Goal: Task Accomplishment & Management: Complete application form

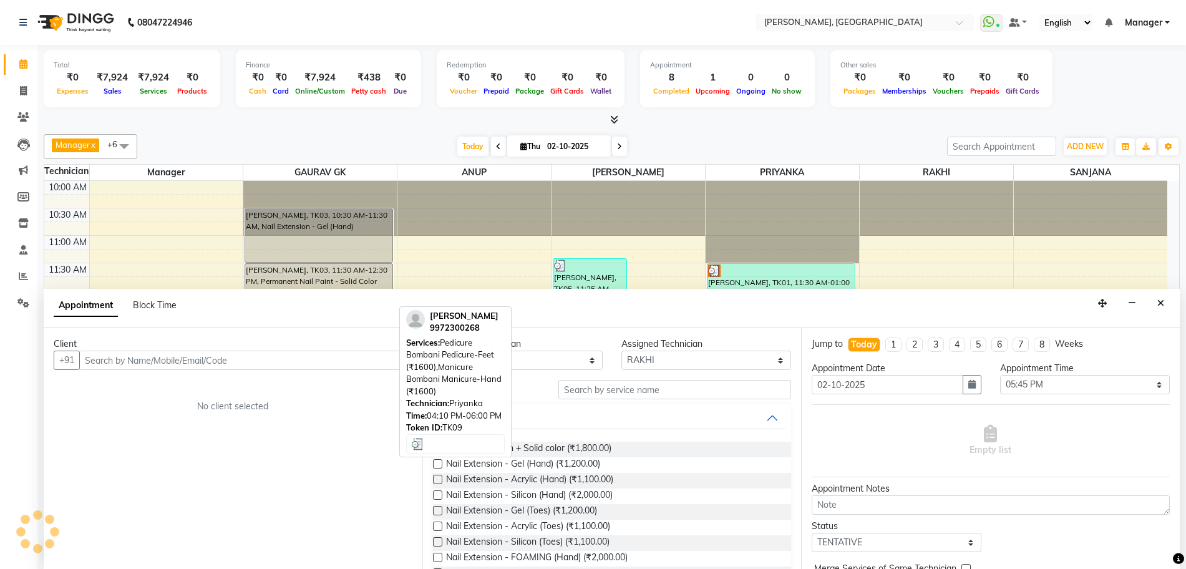
select select "86078"
select select "1065"
select select "tentative"
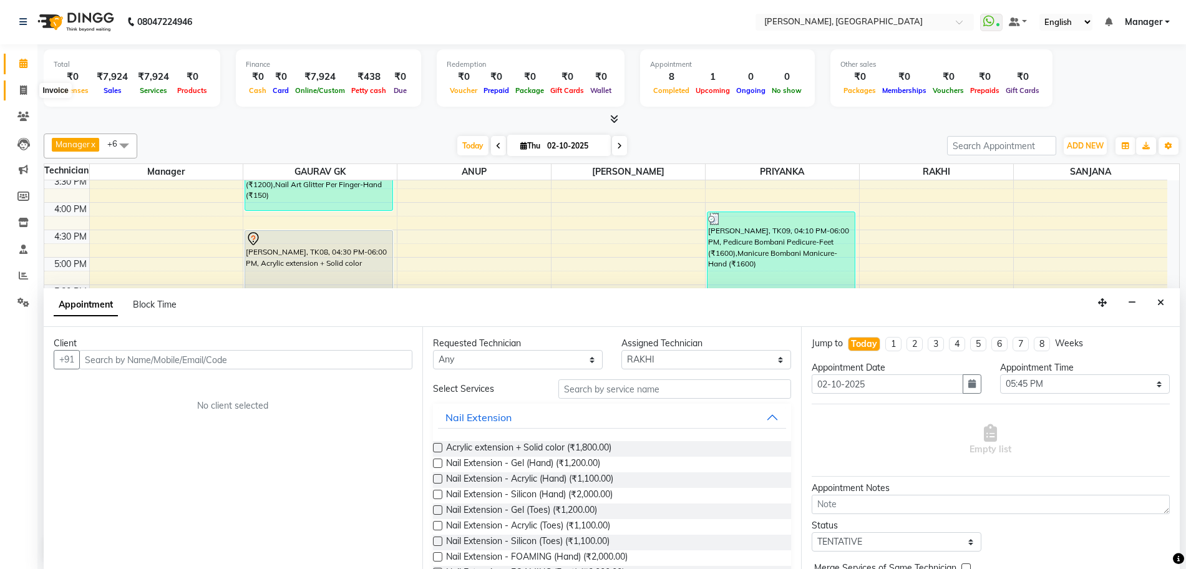
click at [22, 91] on icon at bounding box center [23, 89] width 7 height 9
select select "7674"
select select "service"
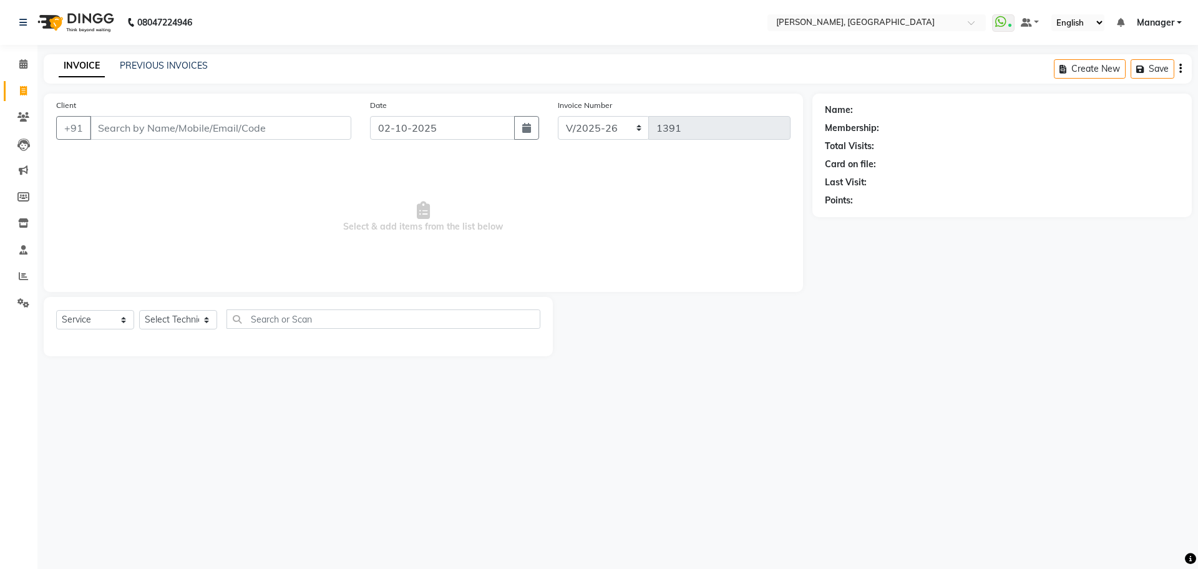
click at [181, 129] on input "Client" at bounding box center [220, 128] width 261 height 24
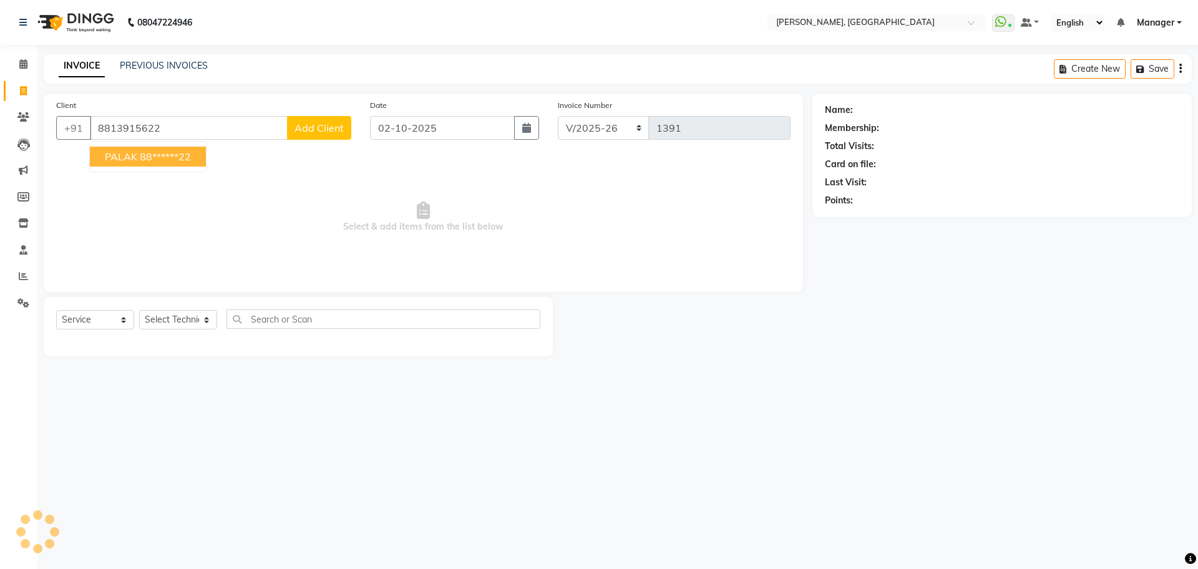
type input "8813915622"
select select "1: Object"
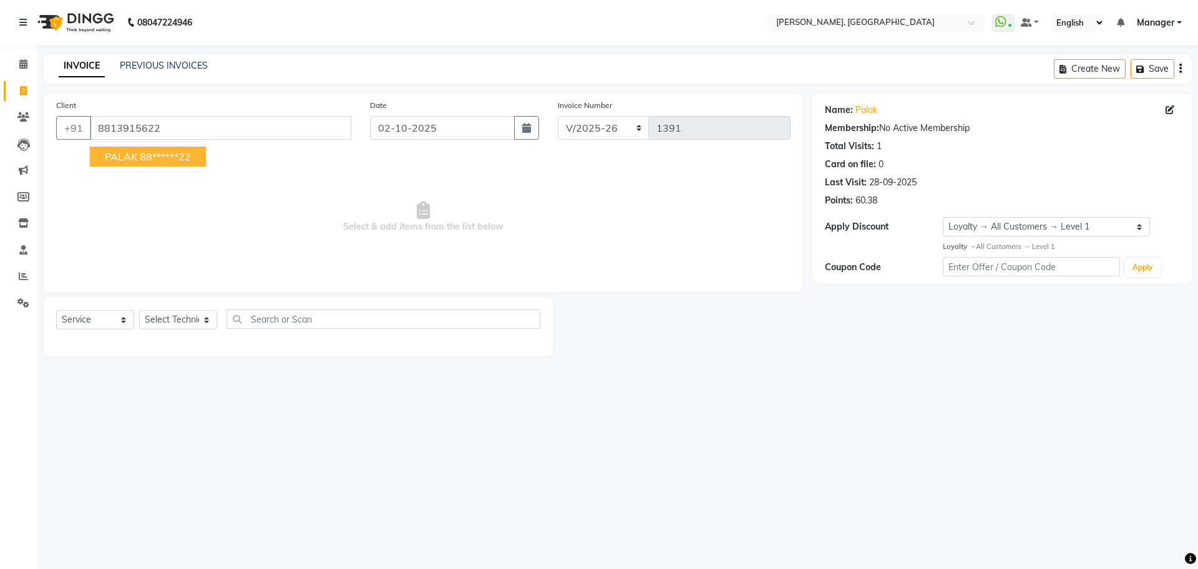
click at [145, 152] on ngb-highlight "88******22" at bounding box center [165, 156] width 51 height 12
type input "88******22"
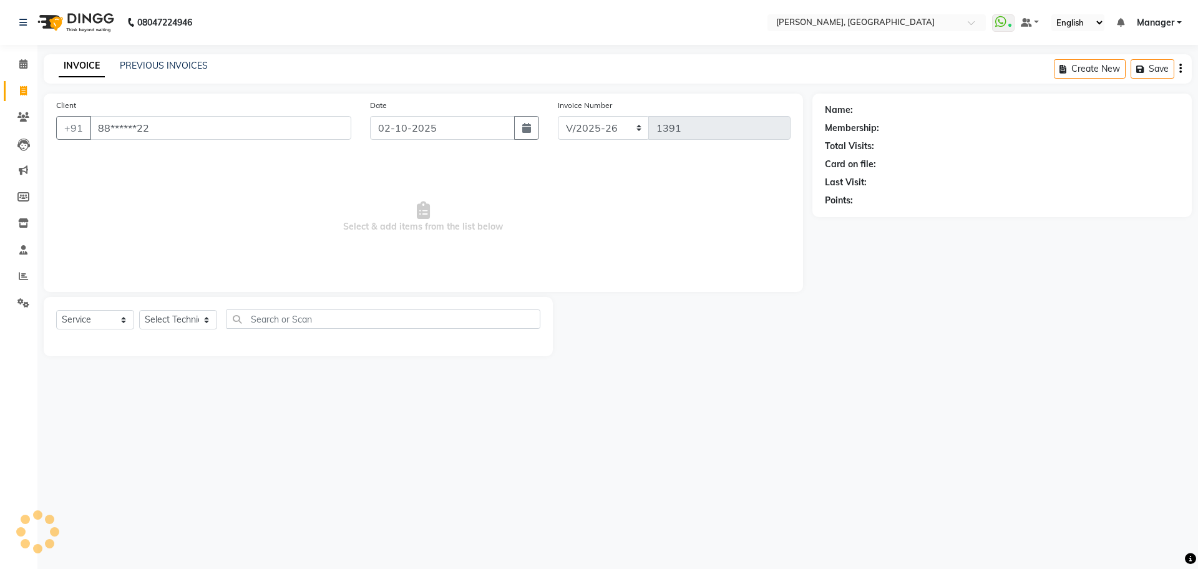
select select "1: Object"
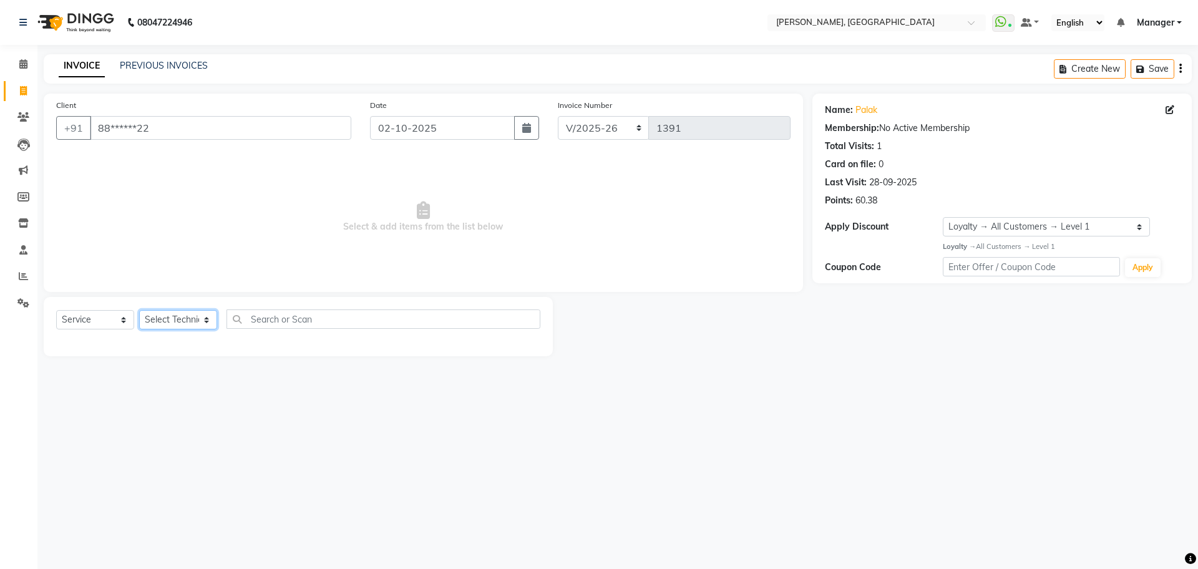
click at [204, 319] on select "Select Technician ANUP GAURAV GK [PERSON_NAME] Manager Owner [PERSON_NAME] RAKH…" at bounding box center [178, 319] width 78 height 19
select select "79631"
click at [139, 310] on select "Select Technician ANUP GAURAV GK [PERSON_NAME] Manager Owner [PERSON_NAME] RAKH…" at bounding box center [178, 319] width 78 height 19
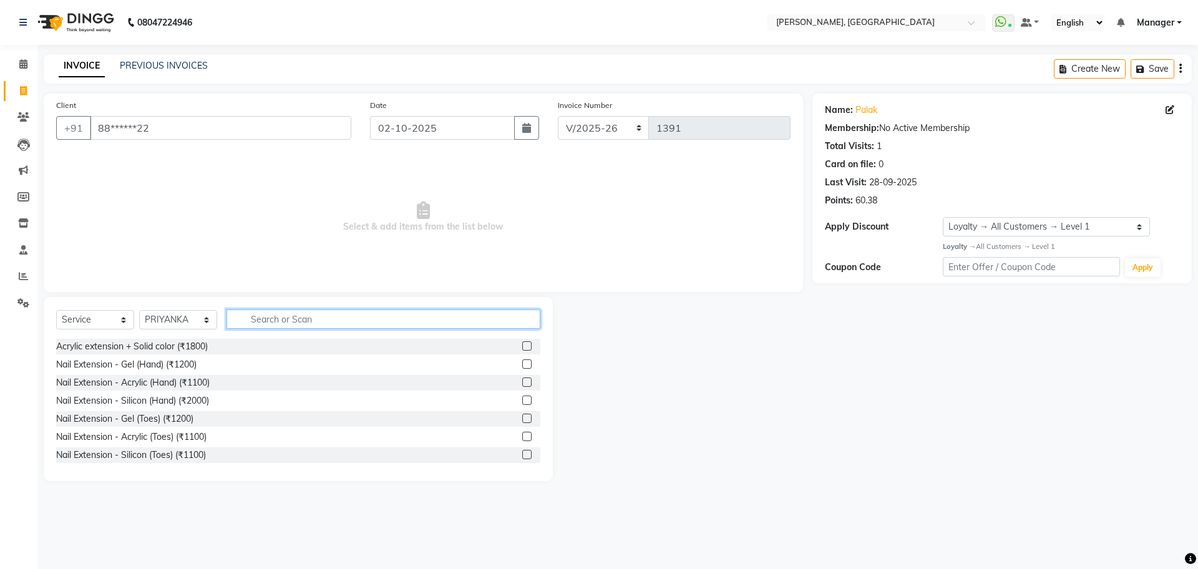
click at [305, 319] on input "text" at bounding box center [384, 319] width 314 height 19
type input "h"
type input "500"
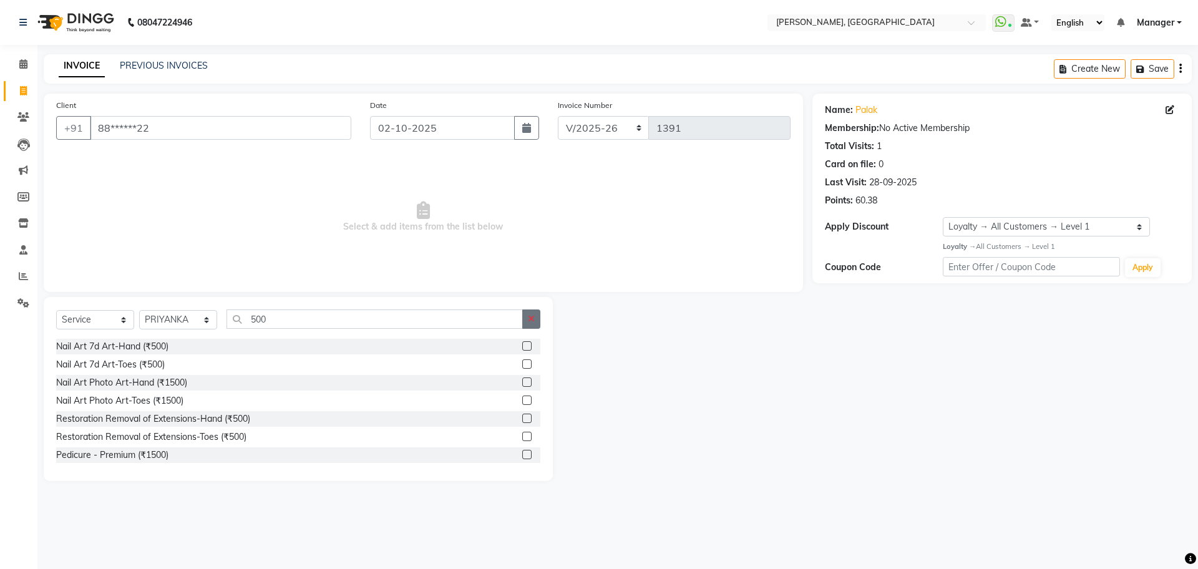
click at [530, 320] on icon "button" at bounding box center [531, 319] width 7 height 9
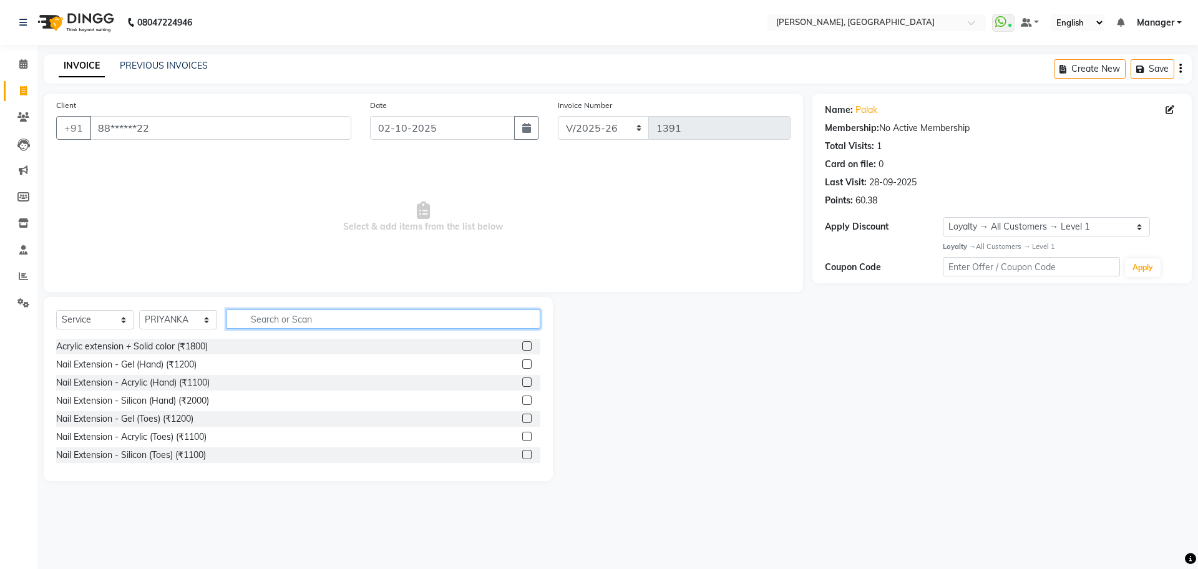
click at [353, 321] on input "text" at bounding box center [384, 319] width 314 height 19
type input "h"
type input "ma"
click at [522, 454] on label at bounding box center [526, 454] width 9 height 9
click at [522, 454] on input "checkbox" at bounding box center [526, 455] width 8 height 8
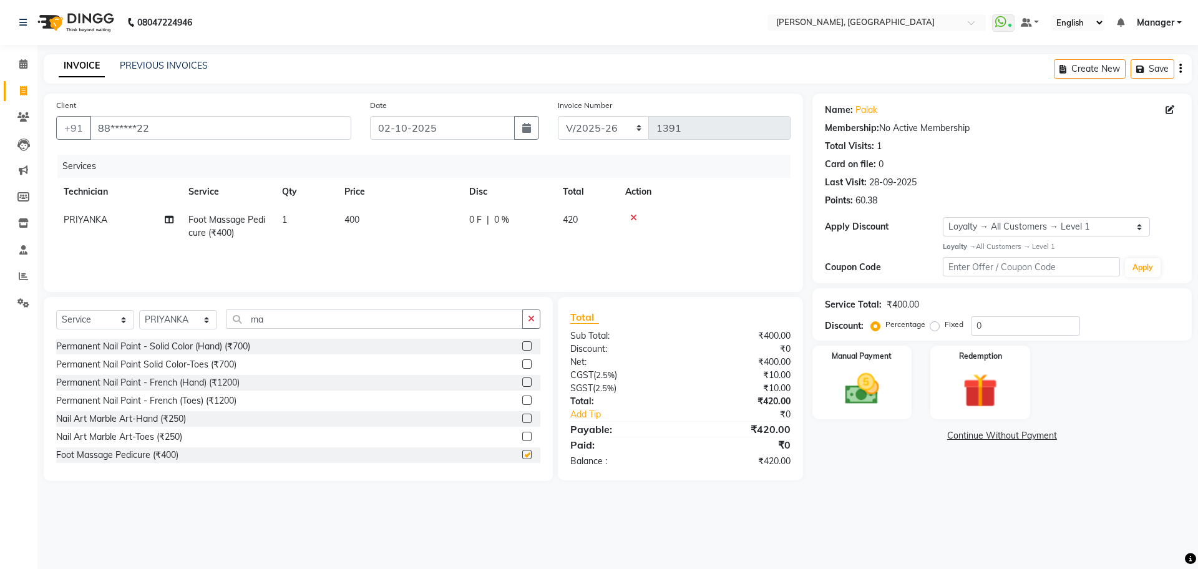
checkbox input "false"
click at [361, 222] on td "400" at bounding box center [399, 226] width 125 height 41
select select "79631"
click at [432, 224] on input "400" at bounding box center [458, 222] width 110 height 19
type input "4"
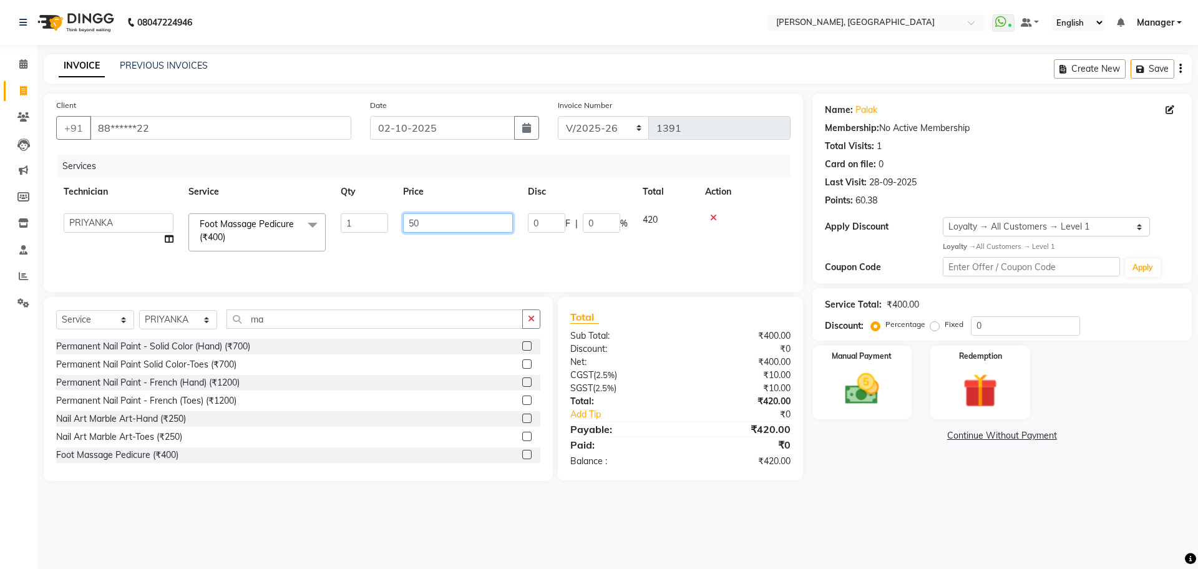
type input "500"
click at [866, 379] on img at bounding box center [862, 389] width 58 height 41
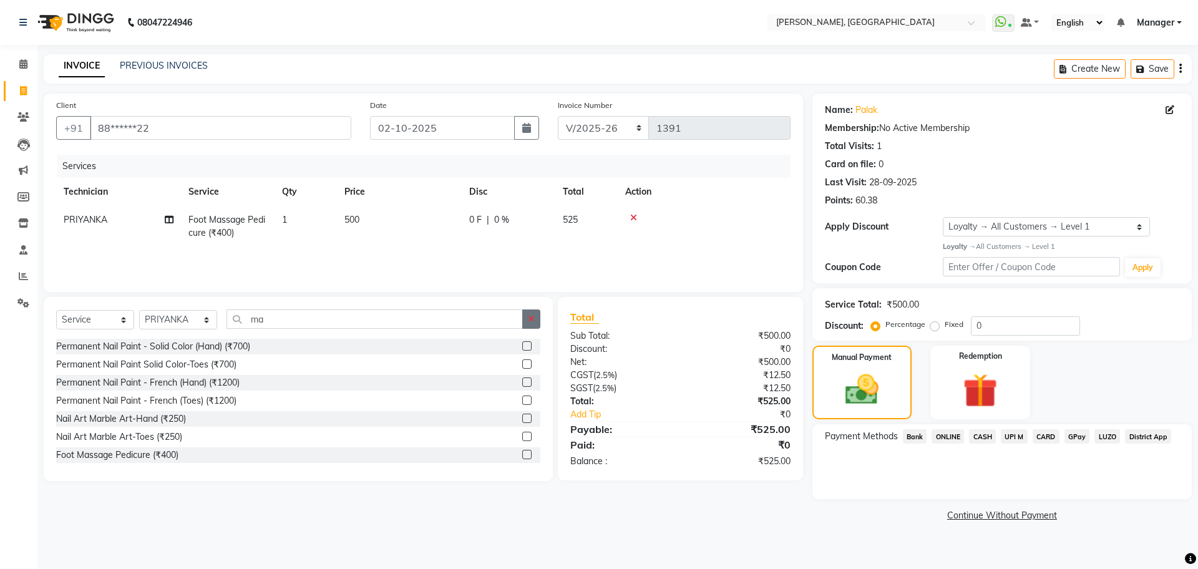
click at [529, 316] on icon "button" at bounding box center [531, 319] width 7 height 9
click at [323, 326] on input "text" at bounding box center [384, 319] width 314 height 19
click at [339, 326] on input "text" at bounding box center [384, 319] width 314 height 19
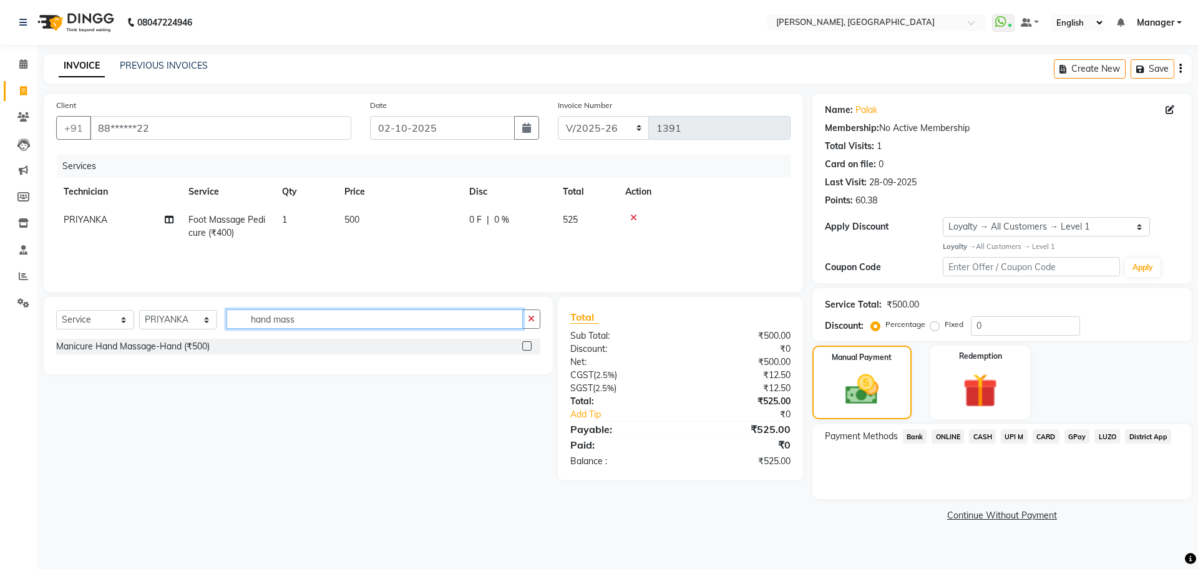
type input "hand mass"
click at [531, 345] on label at bounding box center [526, 345] width 9 height 9
click at [530, 345] on input "checkbox" at bounding box center [526, 347] width 8 height 8
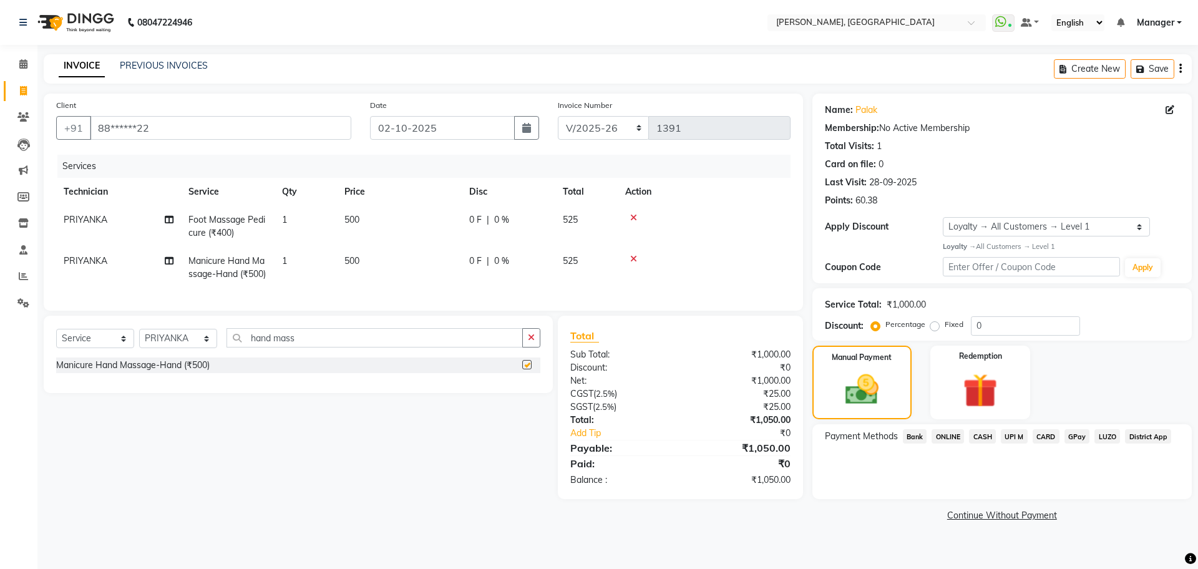
checkbox input "false"
click at [635, 217] on icon at bounding box center [633, 217] width 7 height 9
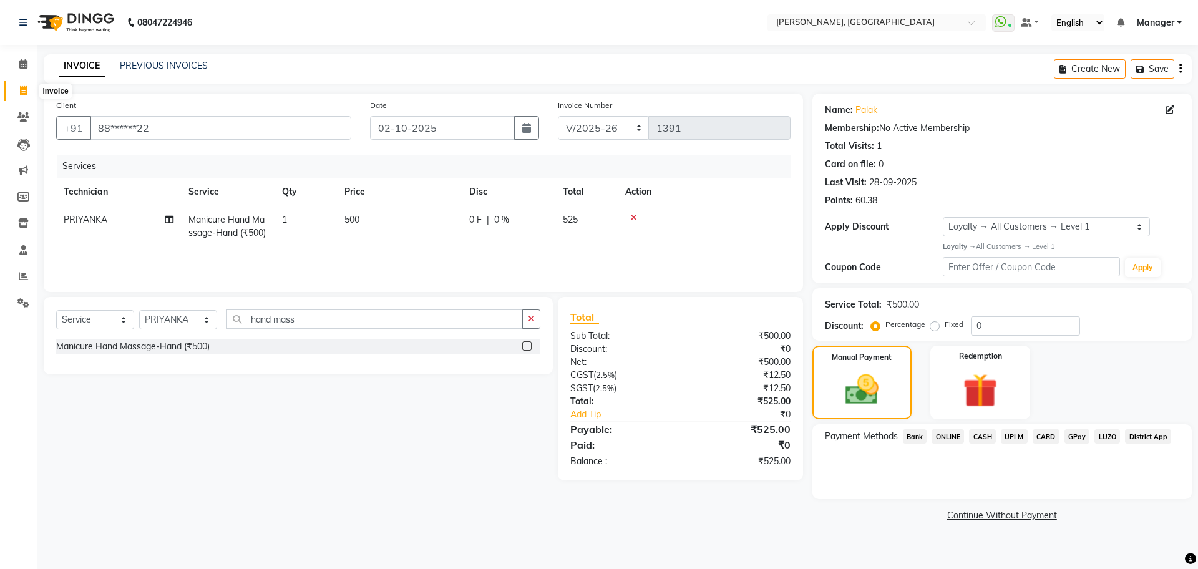
click at [27, 93] on icon at bounding box center [23, 90] width 7 height 9
select select "service"
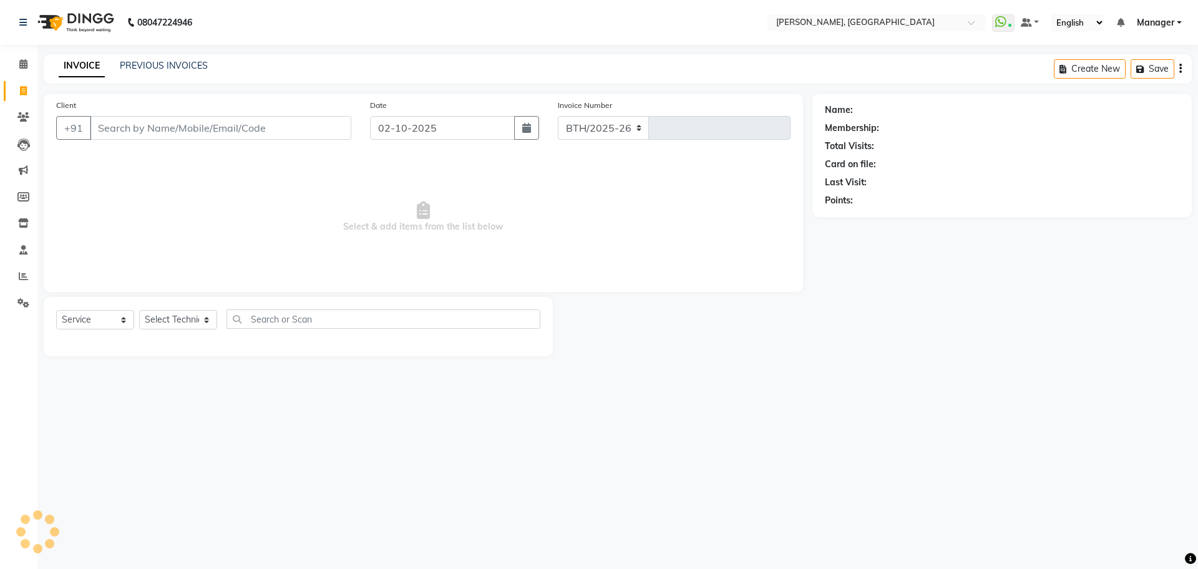
select select "7674"
type input "1391"
click at [233, 124] on input "Client" at bounding box center [220, 128] width 261 height 24
type input "8553579905"
click at [314, 123] on span "Add Client" at bounding box center [319, 128] width 49 height 12
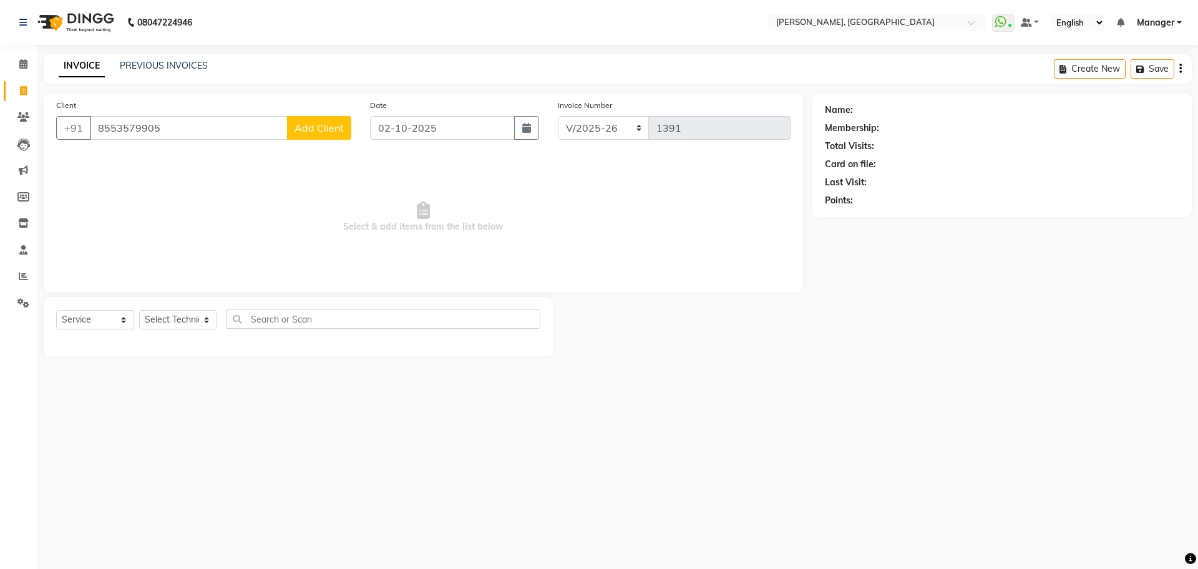
select select "21"
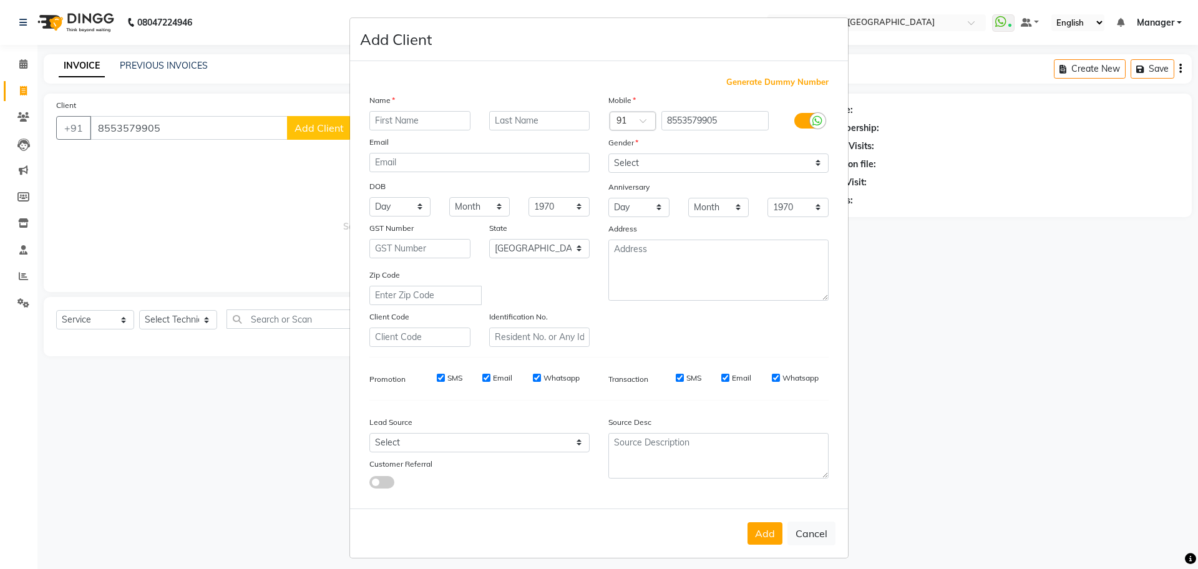
click at [431, 120] on input "text" at bounding box center [419, 120] width 101 height 19
type input "b"
type input "shubashi"
click at [815, 160] on select "Select [DEMOGRAPHIC_DATA] [DEMOGRAPHIC_DATA] Other Prefer Not To Say" at bounding box center [718, 163] width 220 height 19
select select "[DEMOGRAPHIC_DATA]"
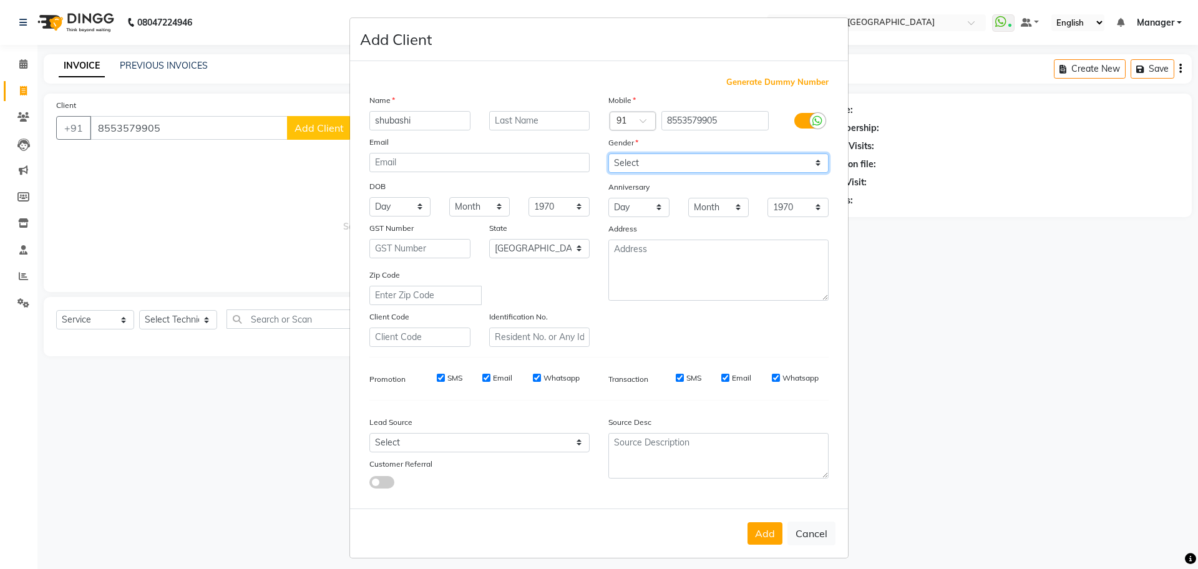
click at [608, 154] on select "Select [DEMOGRAPHIC_DATA] [DEMOGRAPHIC_DATA] Other Prefer Not To Say" at bounding box center [718, 163] width 220 height 19
click at [377, 119] on input "shubashi" at bounding box center [419, 120] width 101 height 19
click at [385, 122] on input "subashi" at bounding box center [419, 120] width 101 height 19
click at [408, 121] on input "[PERSON_NAME]" at bounding box center [419, 120] width 101 height 19
type input "subhashee"
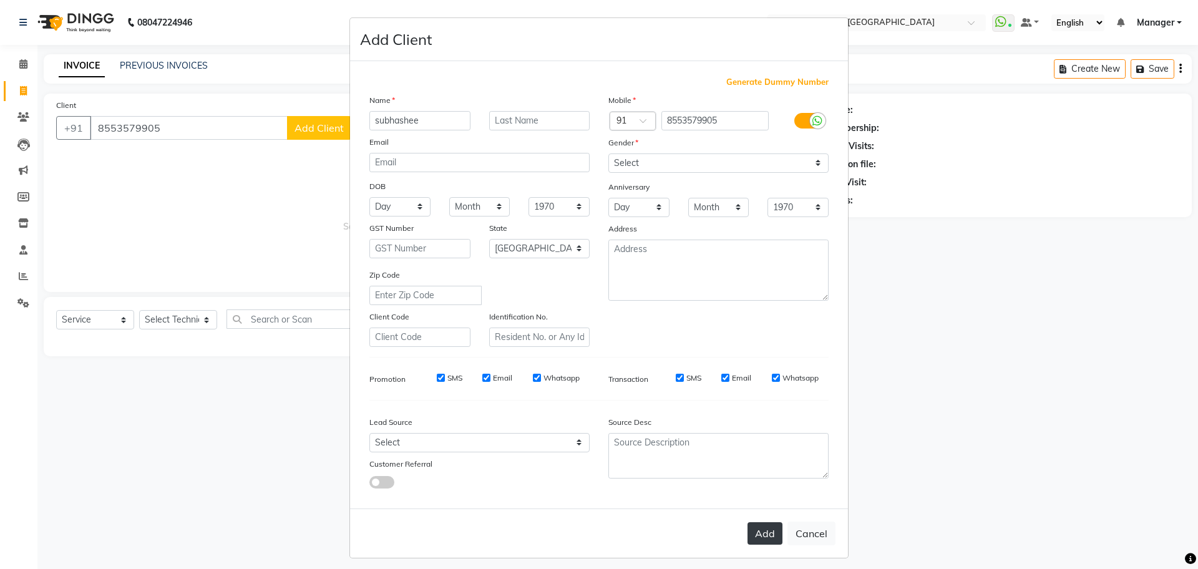
click at [754, 539] on button "Add" at bounding box center [765, 533] width 35 height 22
type input "85******05"
select select
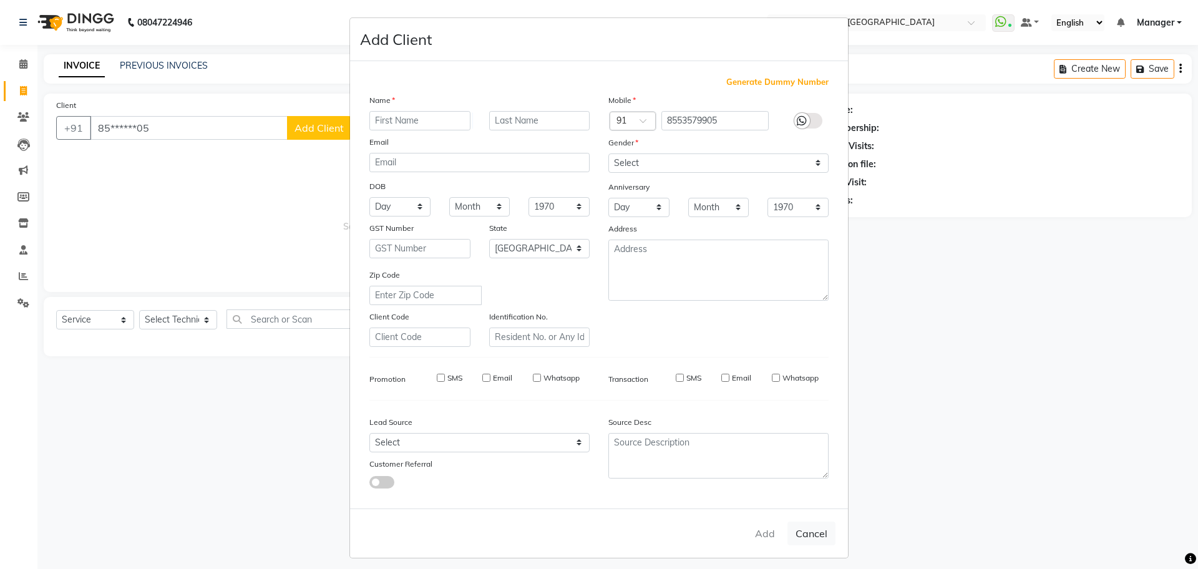
select select "null"
select select
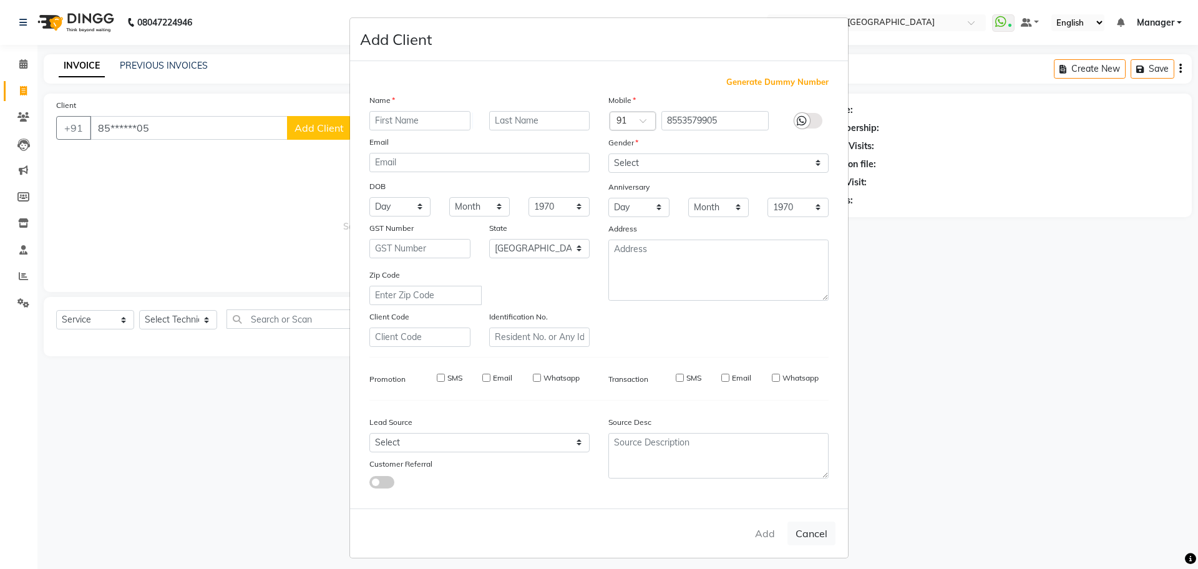
checkbox input "false"
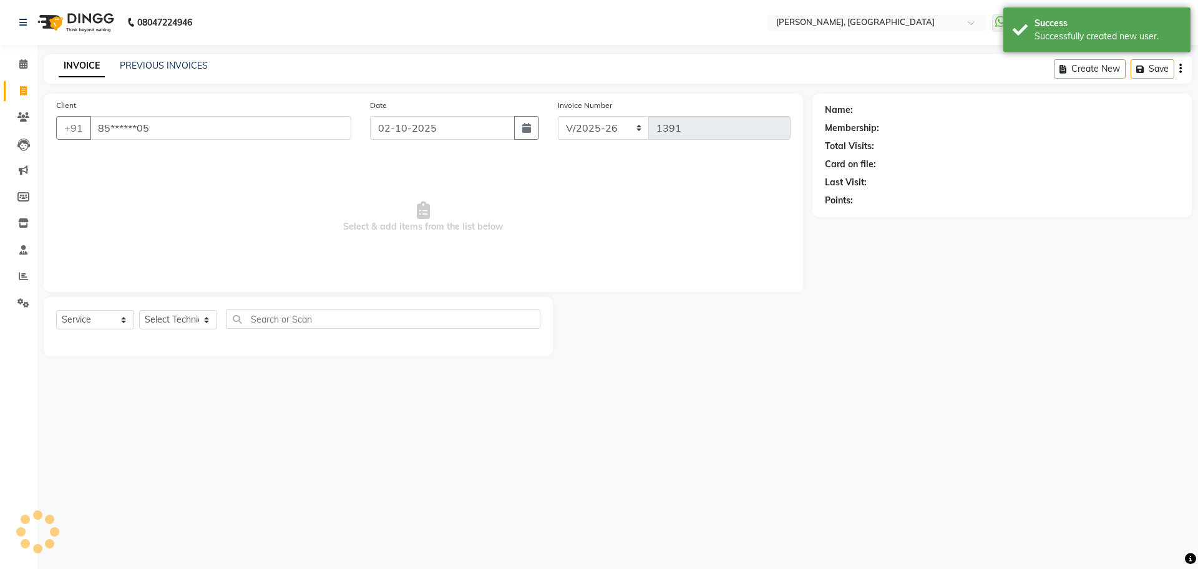
select select "1: Object"
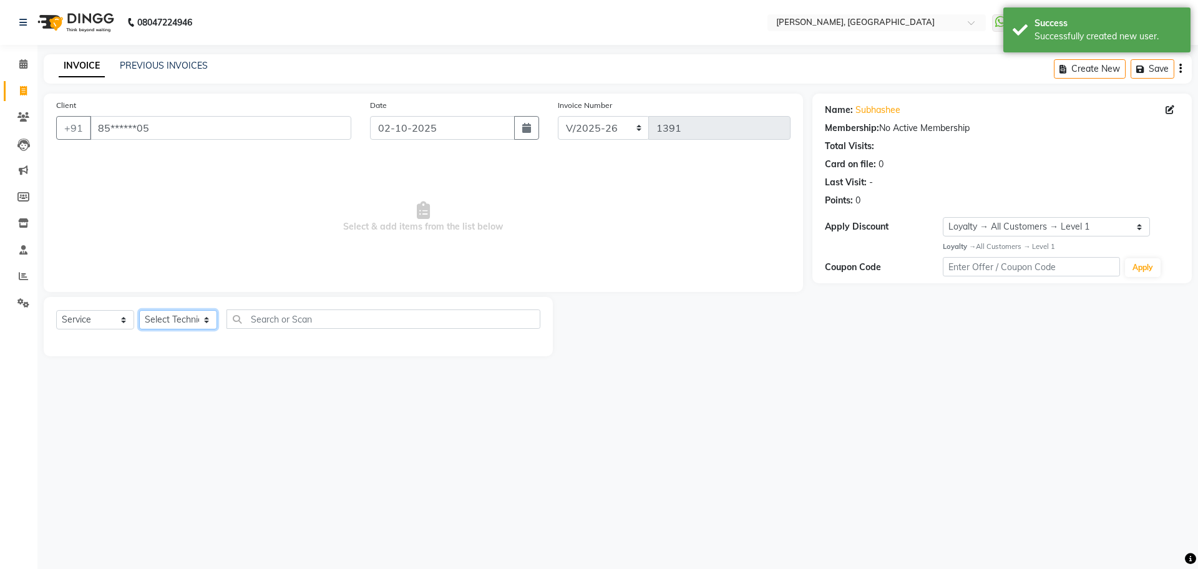
click at [208, 321] on select "Select Technician ANUP GAURAV GK [PERSON_NAME] Manager Owner [PERSON_NAME] RAKH…" at bounding box center [178, 319] width 78 height 19
select select "86045"
click at [139, 310] on select "Select Technician ANUP GAURAV GK [PERSON_NAME] Manager Owner [PERSON_NAME] RAKH…" at bounding box center [178, 319] width 78 height 19
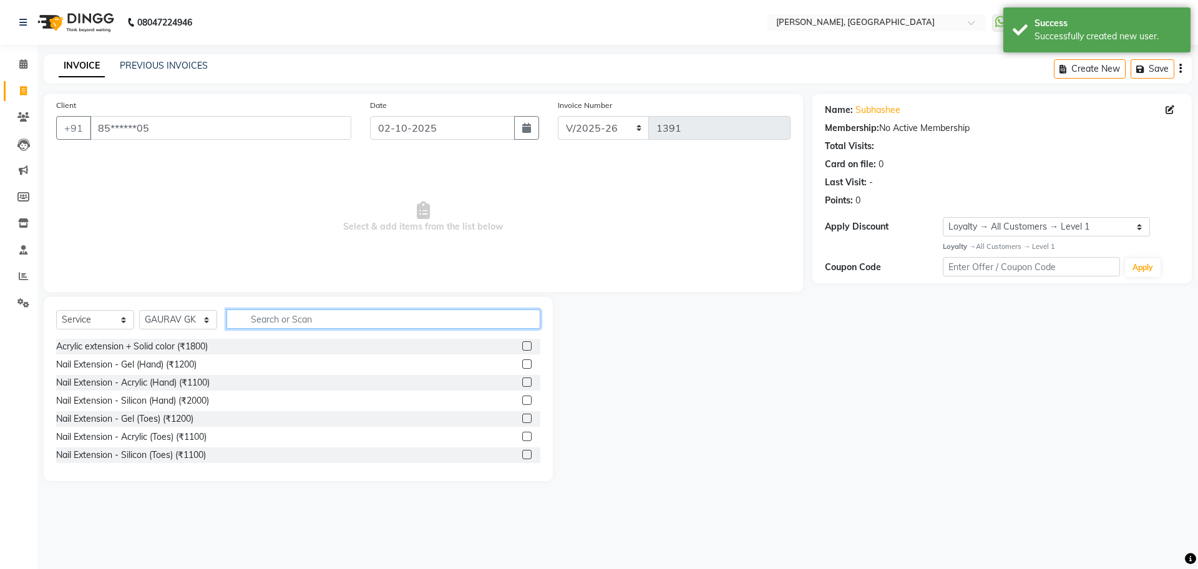
click at [349, 320] on input "text" at bounding box center [384, 319] width 314 height 19
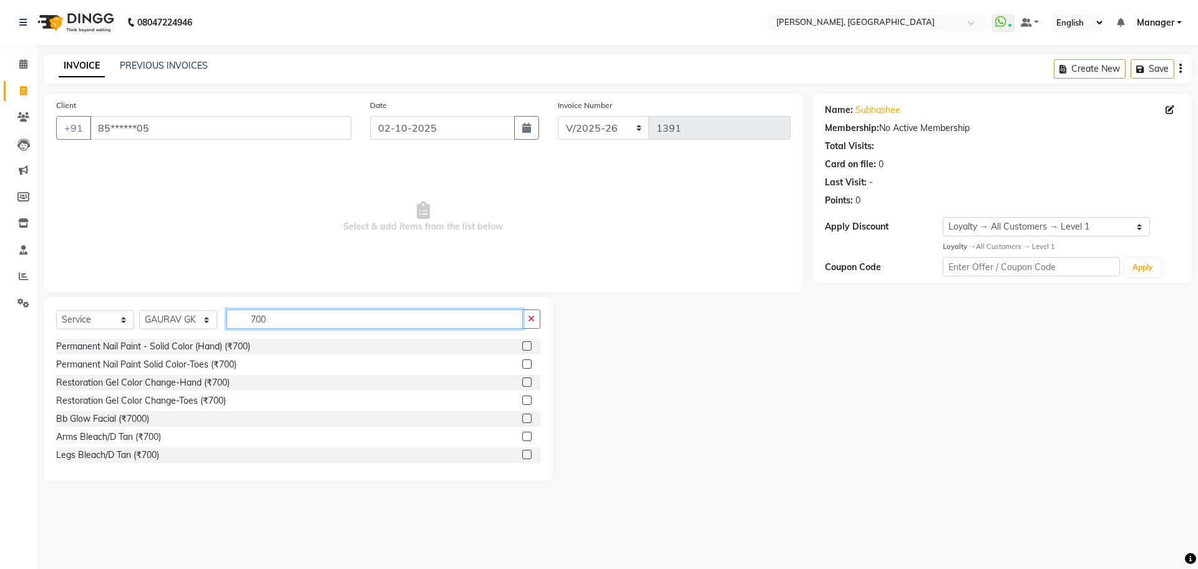
type input "700"
click at [522, 343] on label at bounding box center [526, 345] width 9 height 9
click at [522, 343] on input "checkbox" at bounding box center [526, 347] width 8 height 8
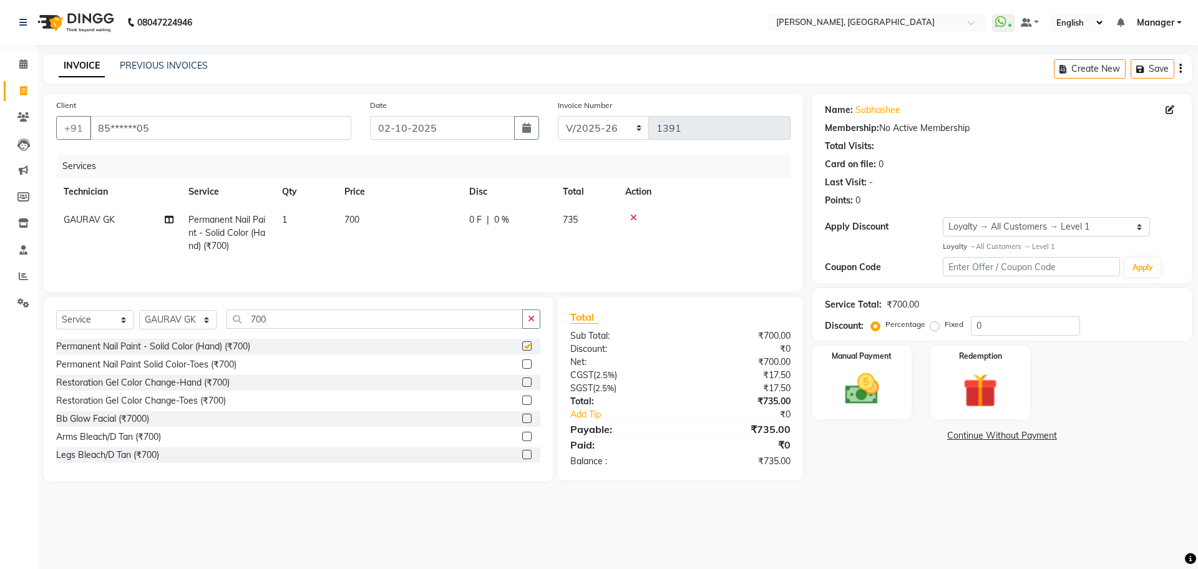
checkbox input "false"
click at [848, 356] on label "Manual Payment" at bounding box center [862, 355] width 62 height 12
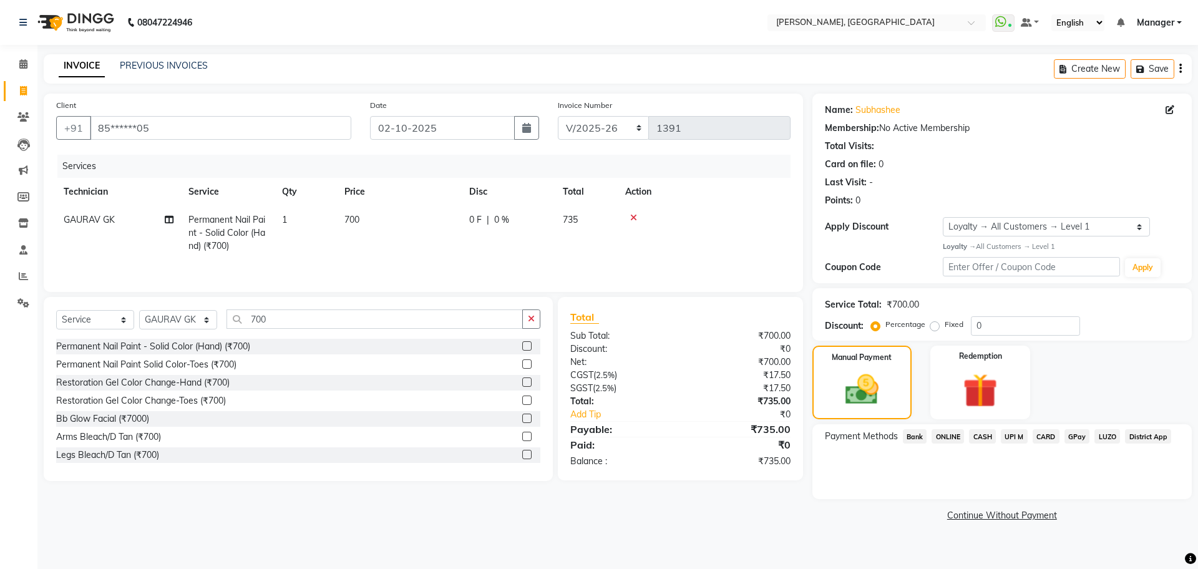
click at [947, 431] on span "ONLINE" at bounding box center [948, 436] width 32 height 14
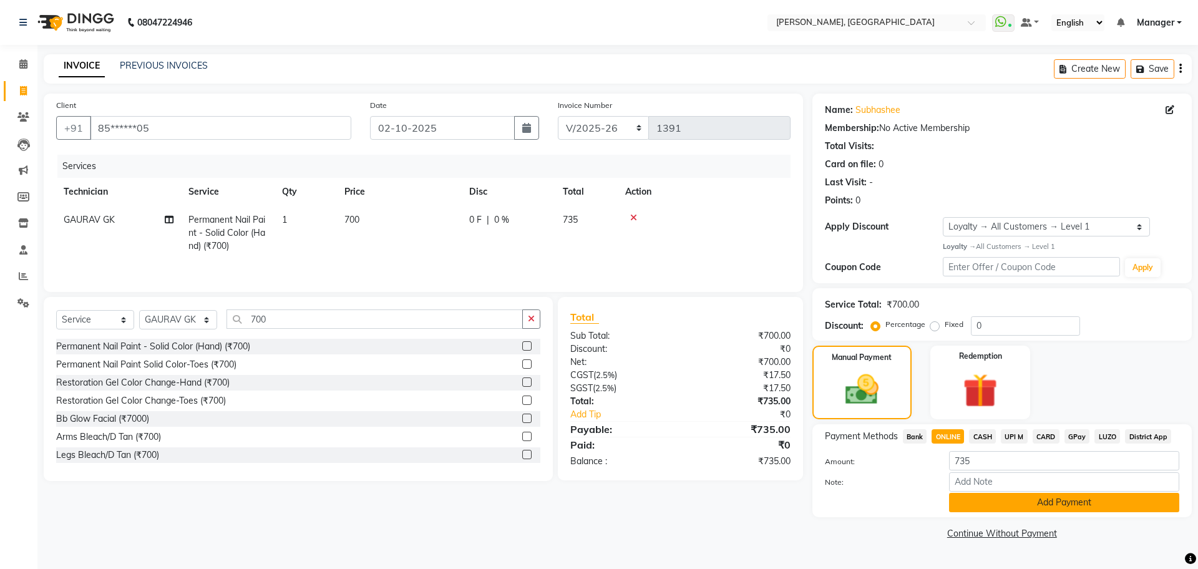
click at [1052, 500] on button "Add Payment" at bounding box center [1064, 502] width 230 height 19
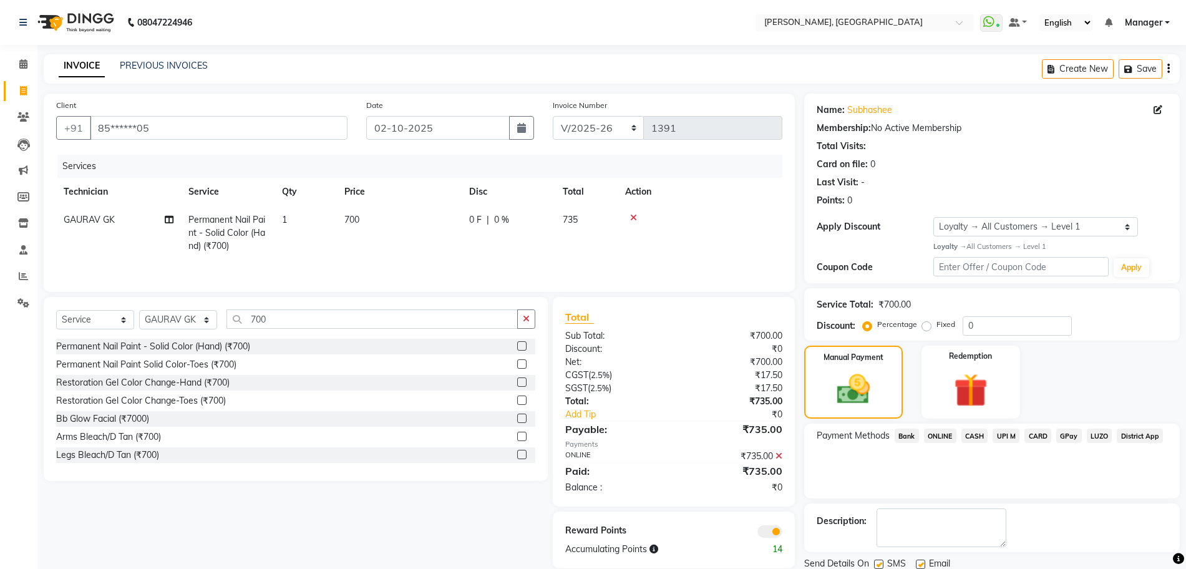
scroll to position [44, 0]
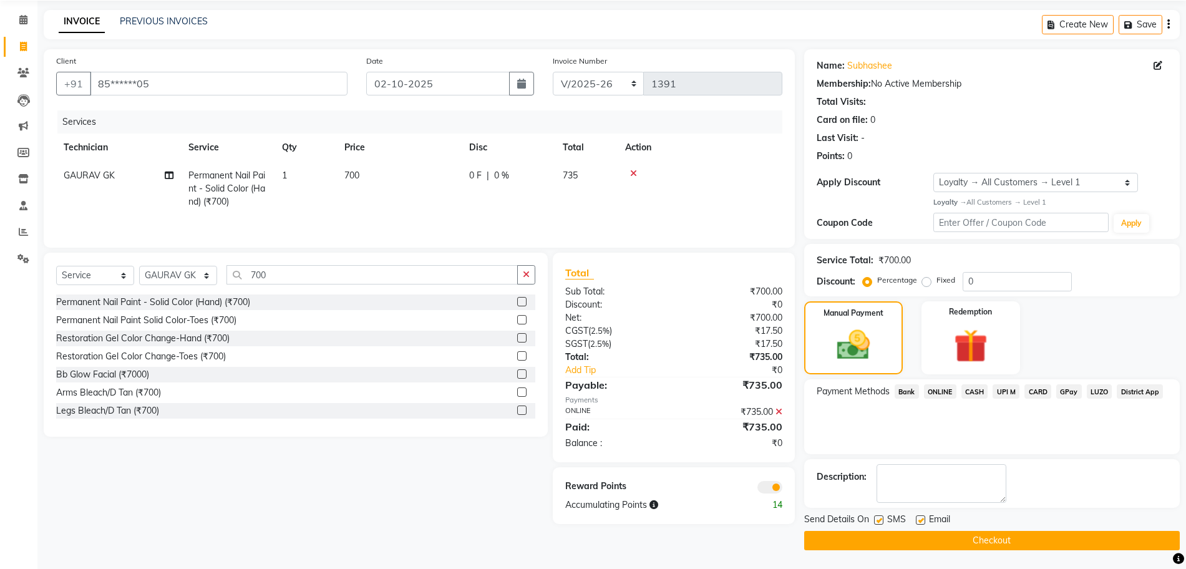
click at [943, 538] on button "Checkout" at bounding box center [992, 540] width 376 height 19
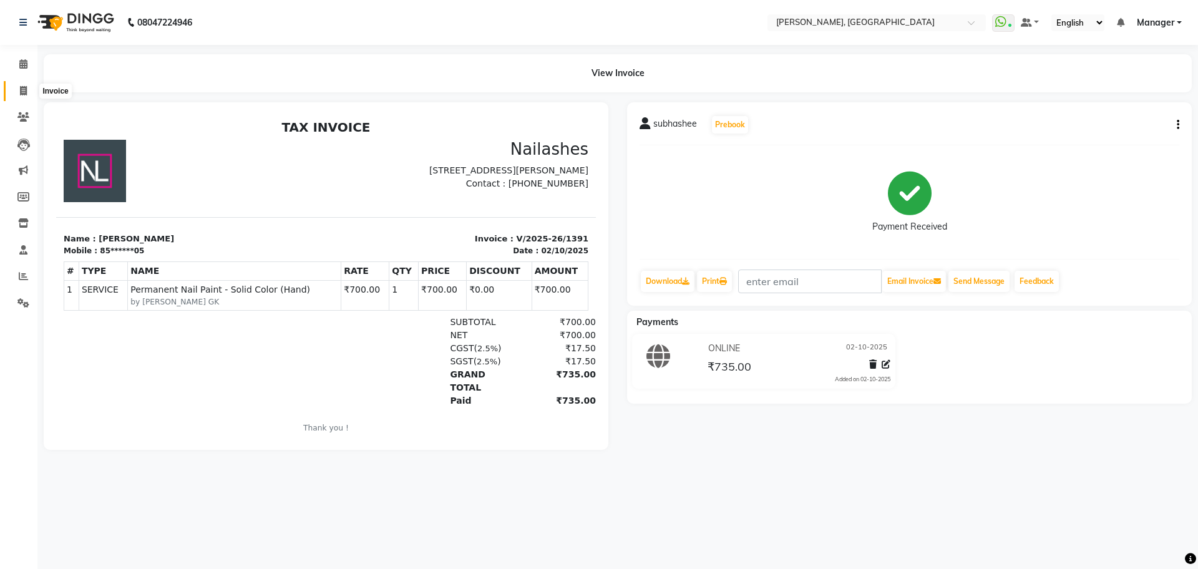
click at [25, 86] on icon at bounding box center [23, 90] width 7 height 9
select select "service"
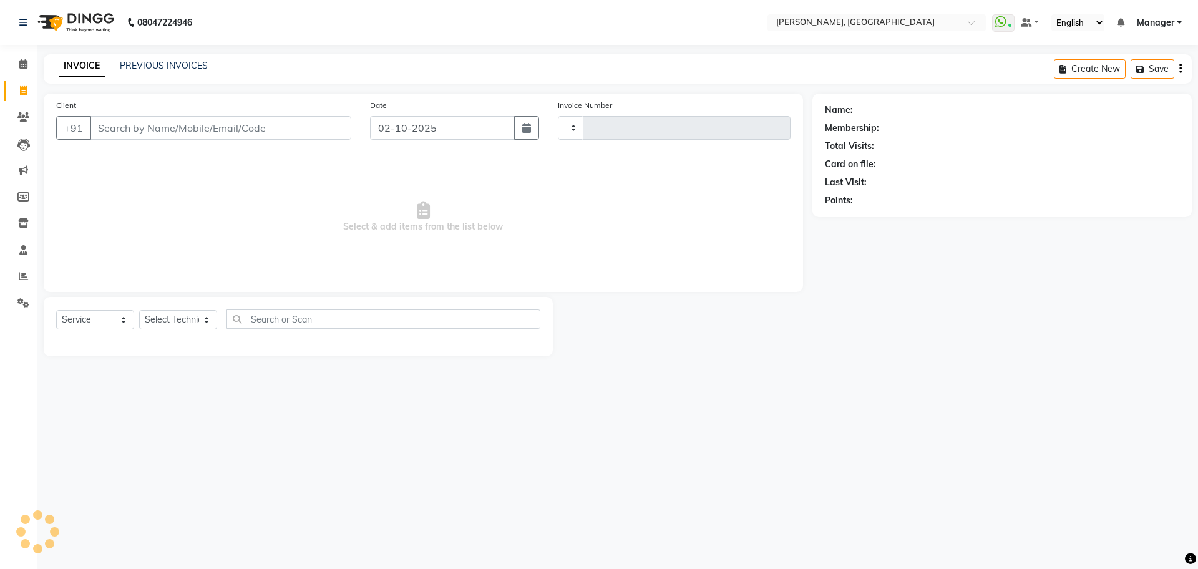
type input "1392"
select select "7674"
click at [172, 134] on input "Client" at bounding box center [220, 128] width 261 height 24
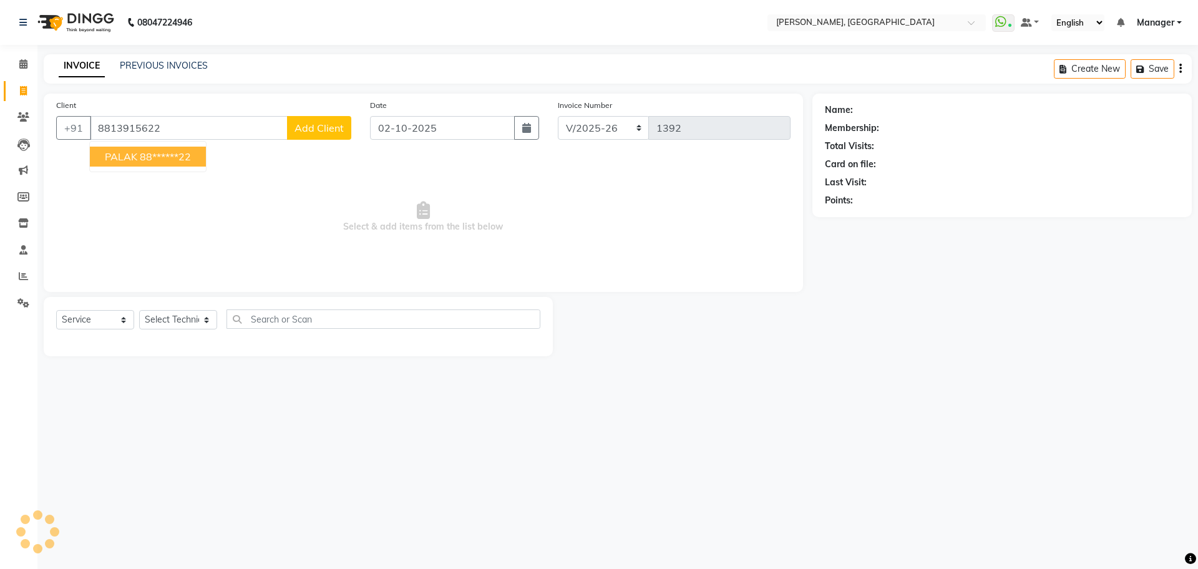
type input "8813915622"
select select "1: Object"
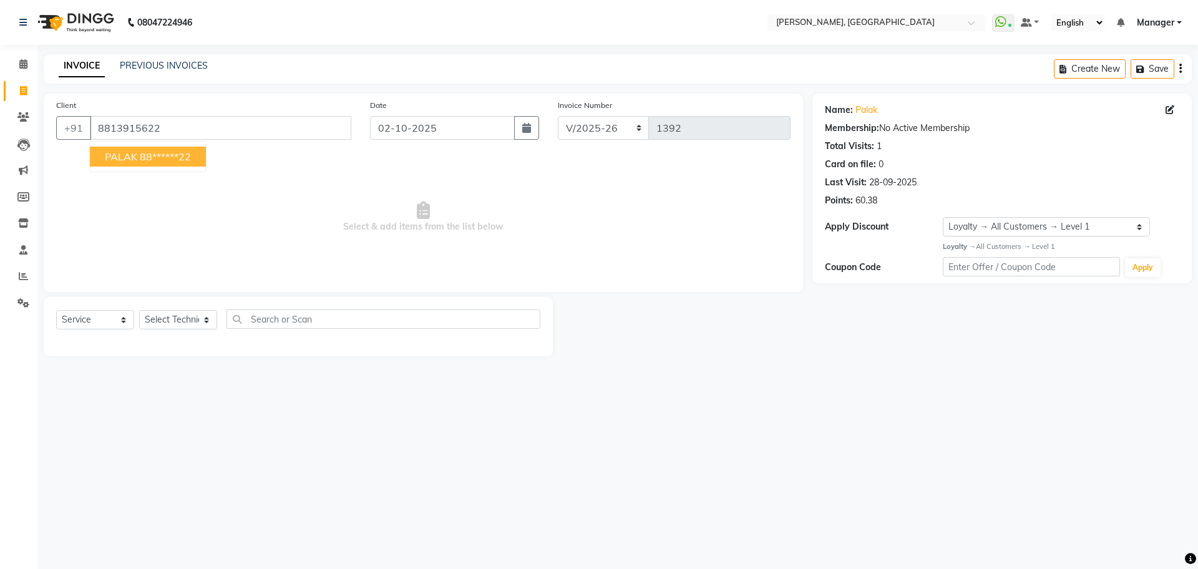
click at [163, 150] on ngb-highlight "88******22" at bounding box center [165, 156] width 51 height 12
type input "88******22"
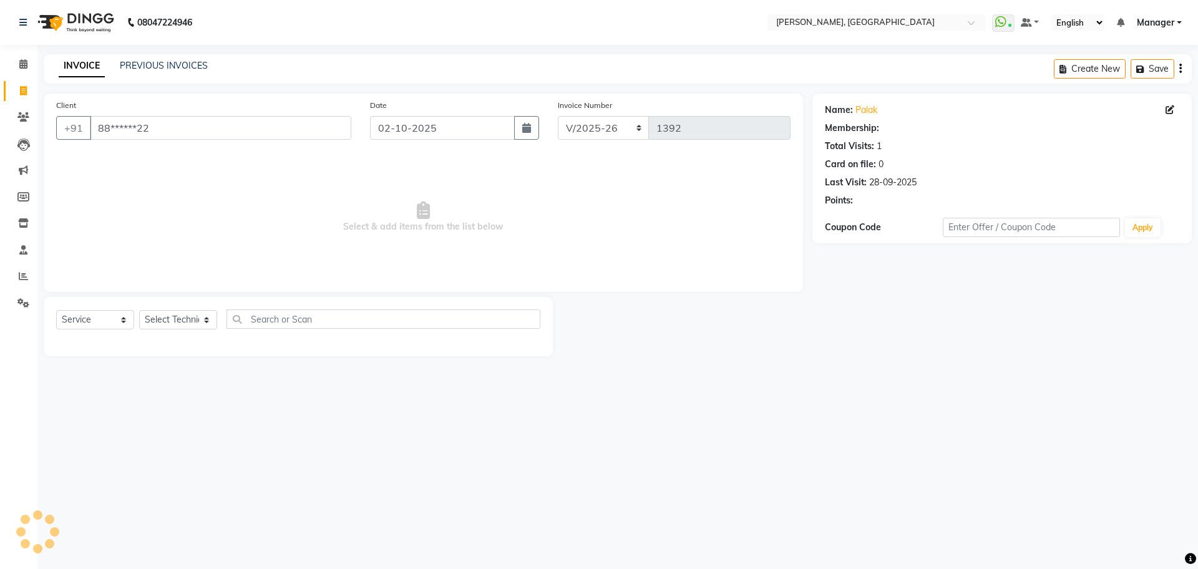
select select "1: Object"
click at [207, 320] on select "Select Technician ANUP GAURAV GK [PERSON_NAME] Manager Owner [PERSON_NAME] RAKH…" at bounding box center [178, 319] width 78 height 19
select select "79631"
click at [139, 310] on select "Select Technician ANUP GAURAV GK [PERSON_NAME] Manager Owner [PERSON_NAME] RAKH…" at bounding box center [178, 319] width 78 height 19
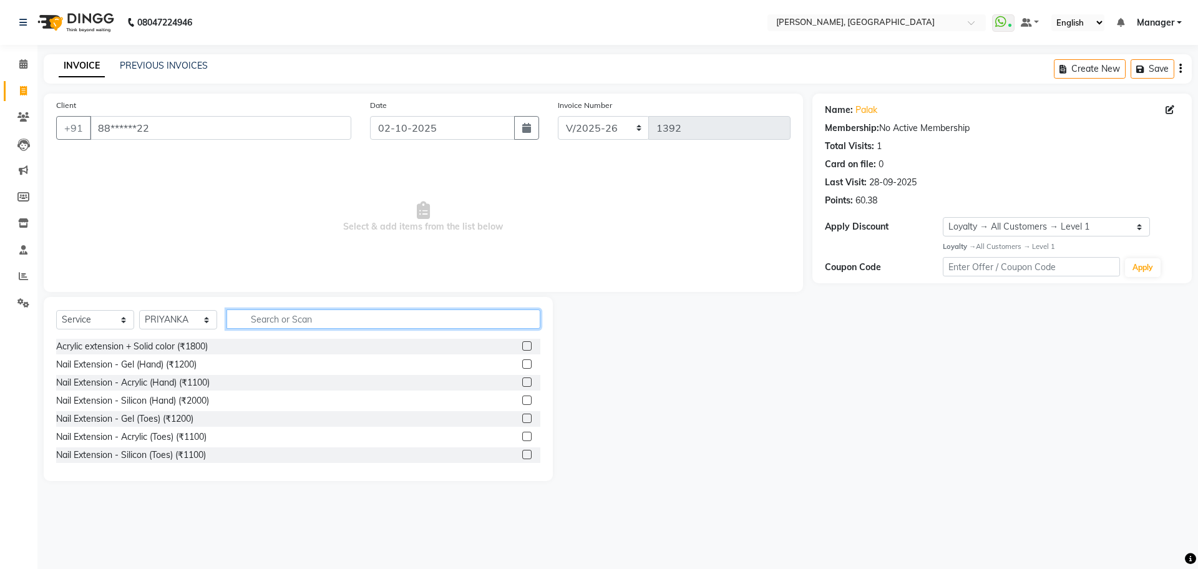
click at [309, 323] on input "text" at bounding box center [384, 319] width 314 height 19
type input "500"
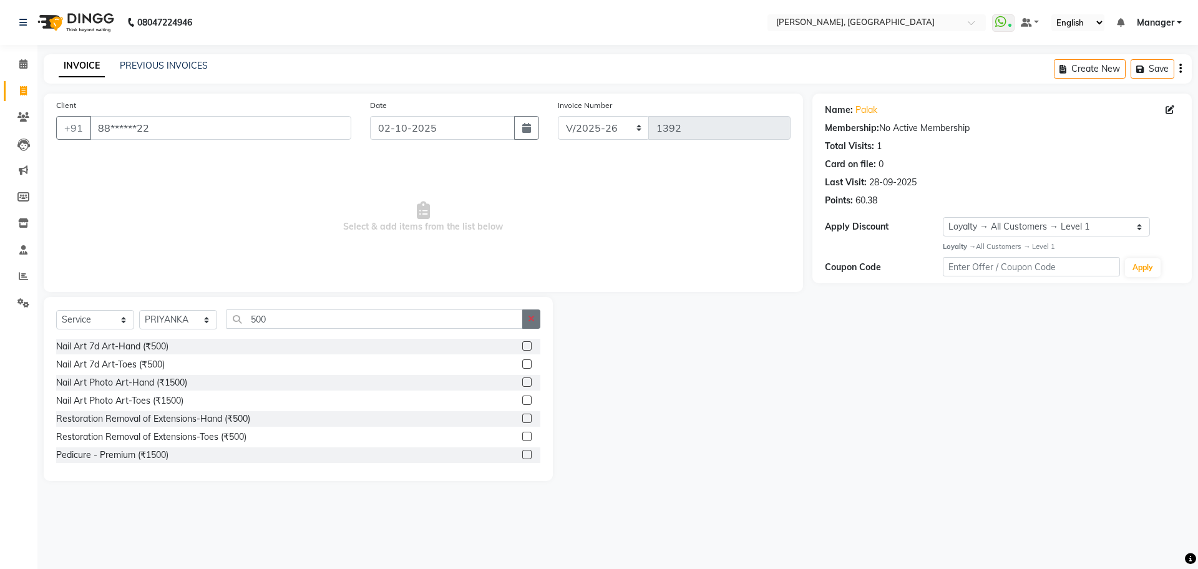
click at [531, 316] on icon "button" at bounding box center [531, 319] width 7 height 9
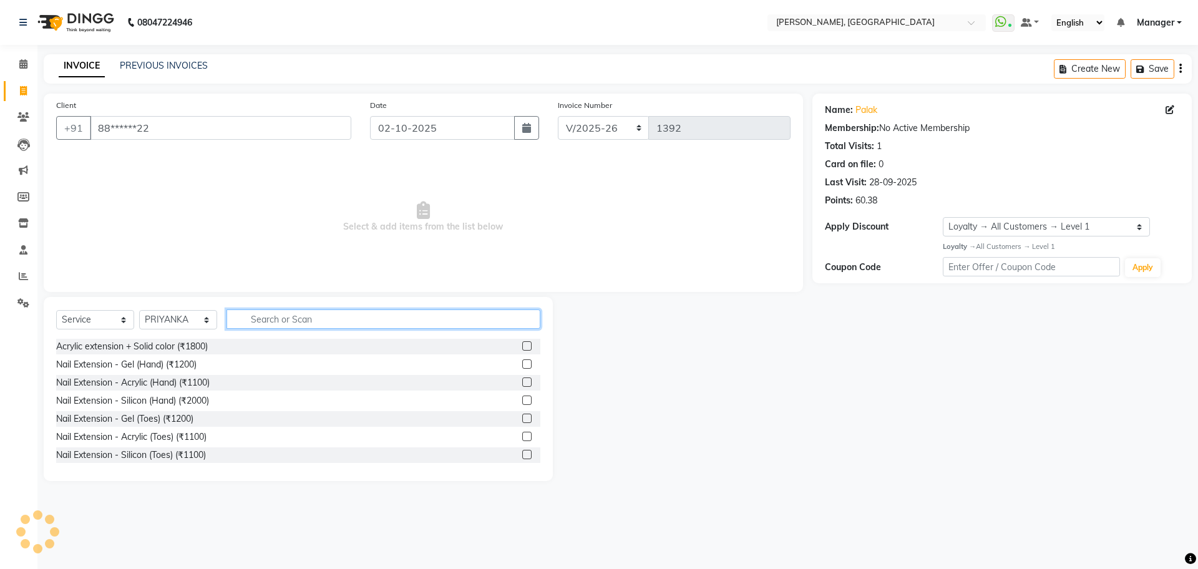
click at [416, 313] on input "text" at bounding box center [384, 319] width 314 height 19
click at [413, 322] on input "text" at bounding box center [384, 319] width 314 height 19
type input "400"
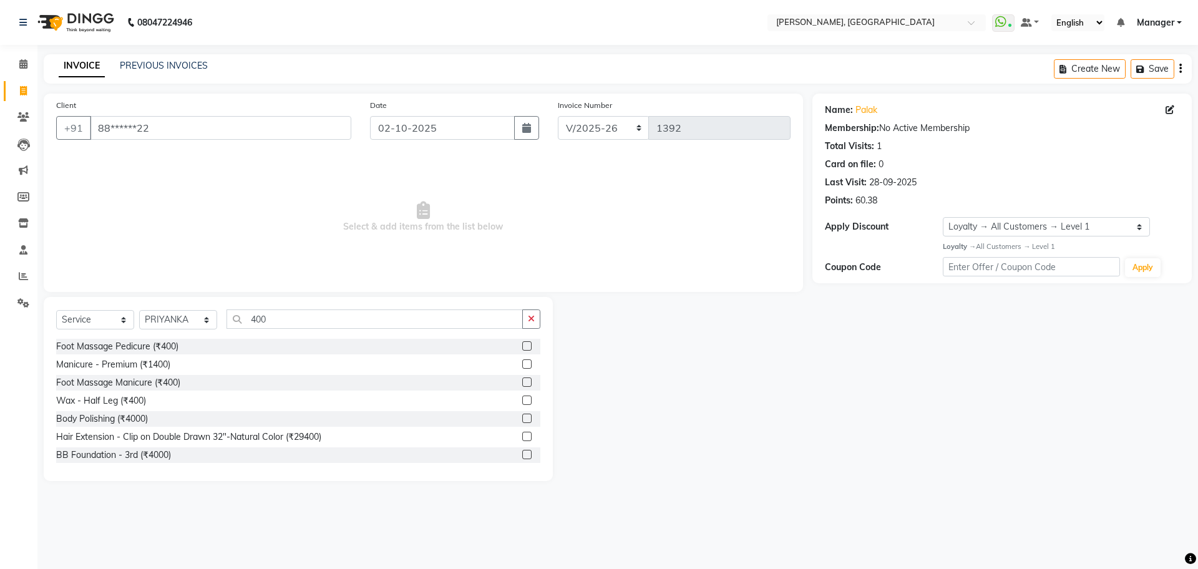
click at [522, 379] on label at bounding box center [526, 382] width 9 height 9
click at [522, 379] on input "checkbox" at bounding box center [526, 383] width 8 height 8
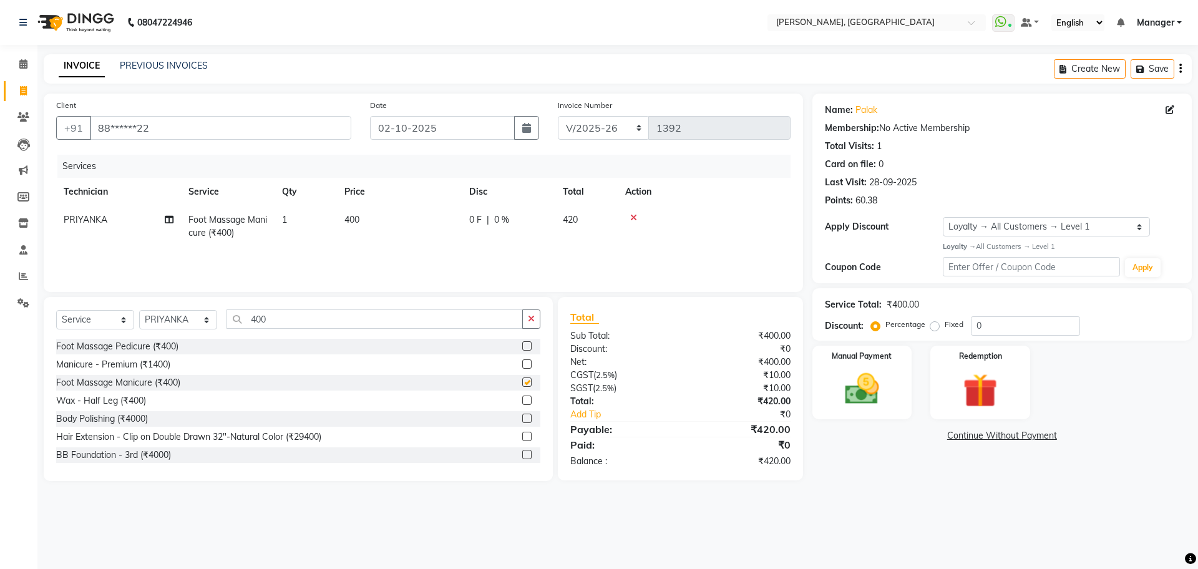
checkbox input "false"
click at [371, 316] on input "400" at bounding box center [375, 319] width 296 height 19
click at [356, 220] on span "400" at bounding box center [351, 219] width 15 height 11
select select "79631"
click at [432, 228] on input "400" at bounding box center [458, 222] width 110 height 19
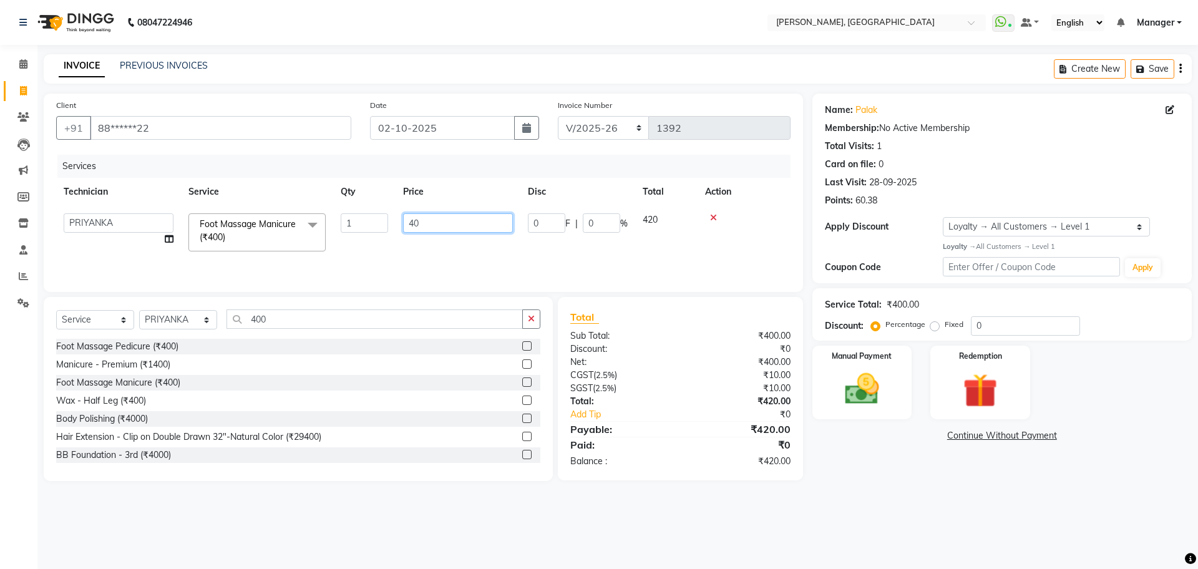
type input "4"
type input "500"
click at [761, 241] on td at bounding box center [744, 232] width 93 height 53
click at [828, 363] on div "Manual Payment" at bounding box center [862, 382] width 104 height 77
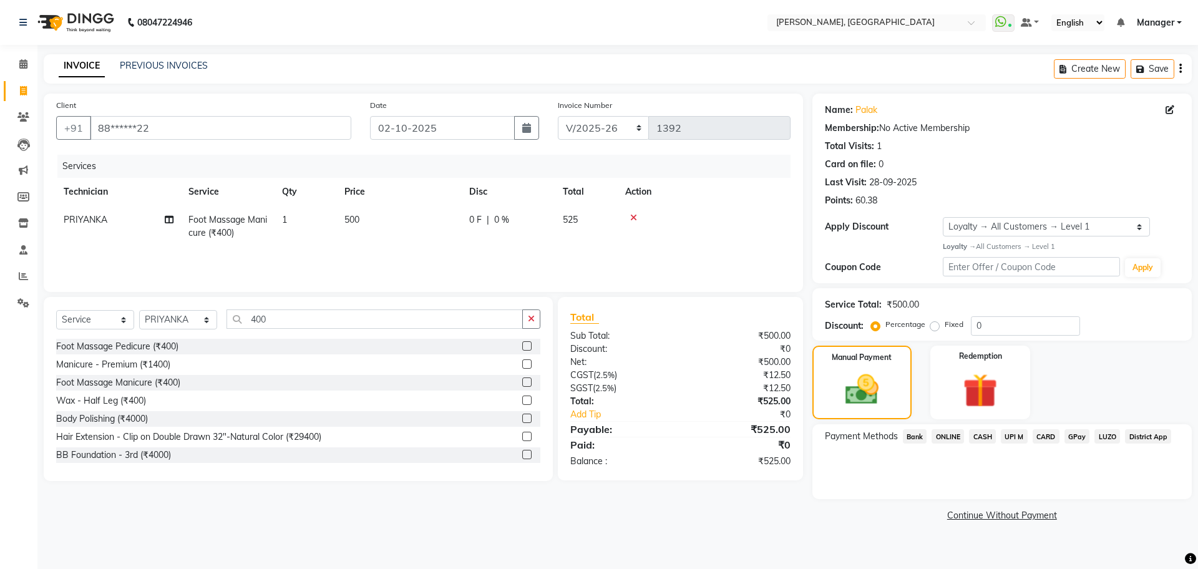
click at [946, 436] on span "ONLINE" at bounding box center [948, 436] width 32 height 14
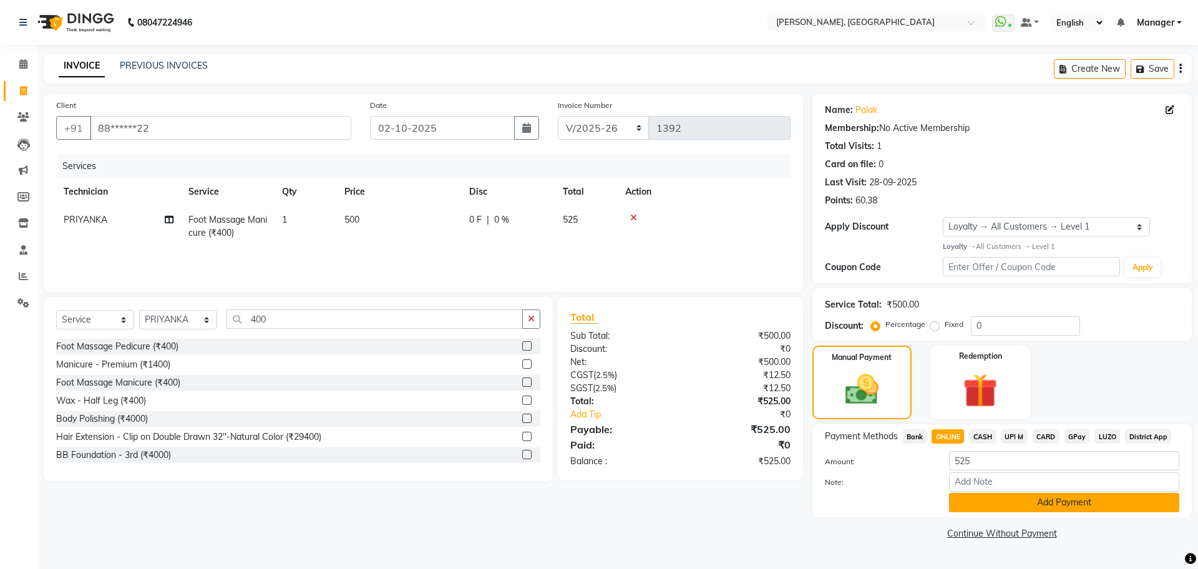
click at [1067, 503] on button "Add Payment" at bounding box center [1064, 502] width 230 height 19
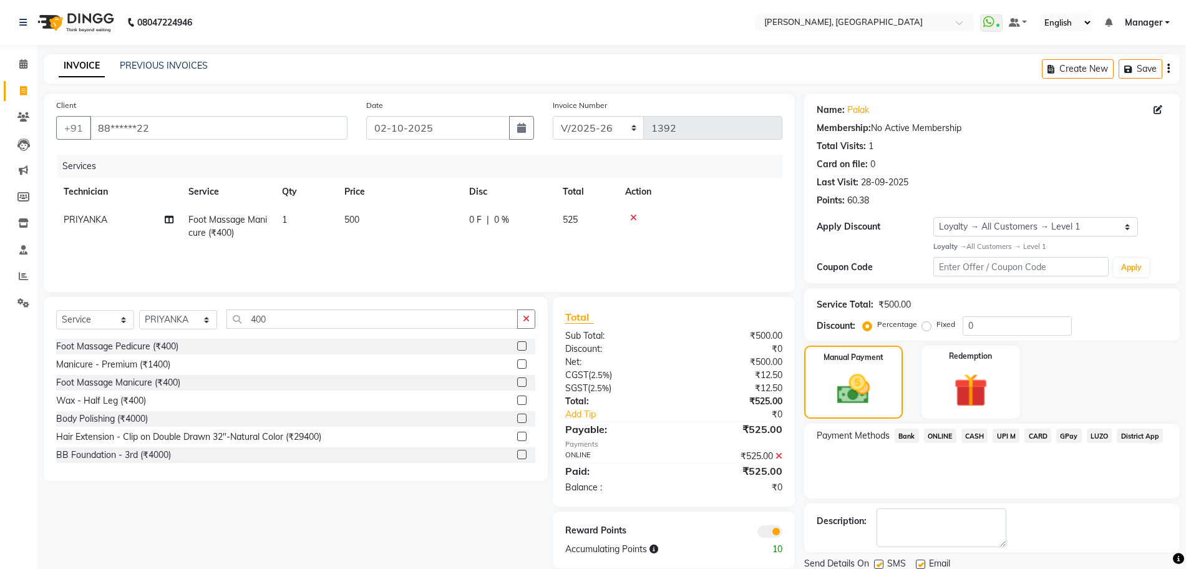
scroll to position [44, 0]
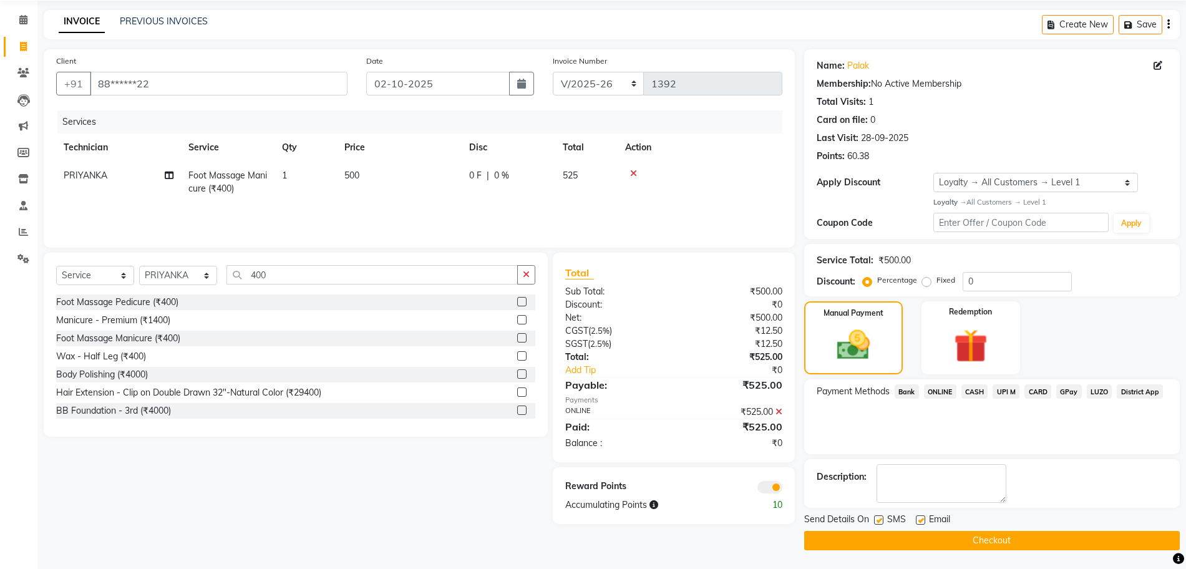
click at [979, 542] on button "Checkout" at bounding box center [992, 540] width 376 height 19
